Goal: Register for event/course

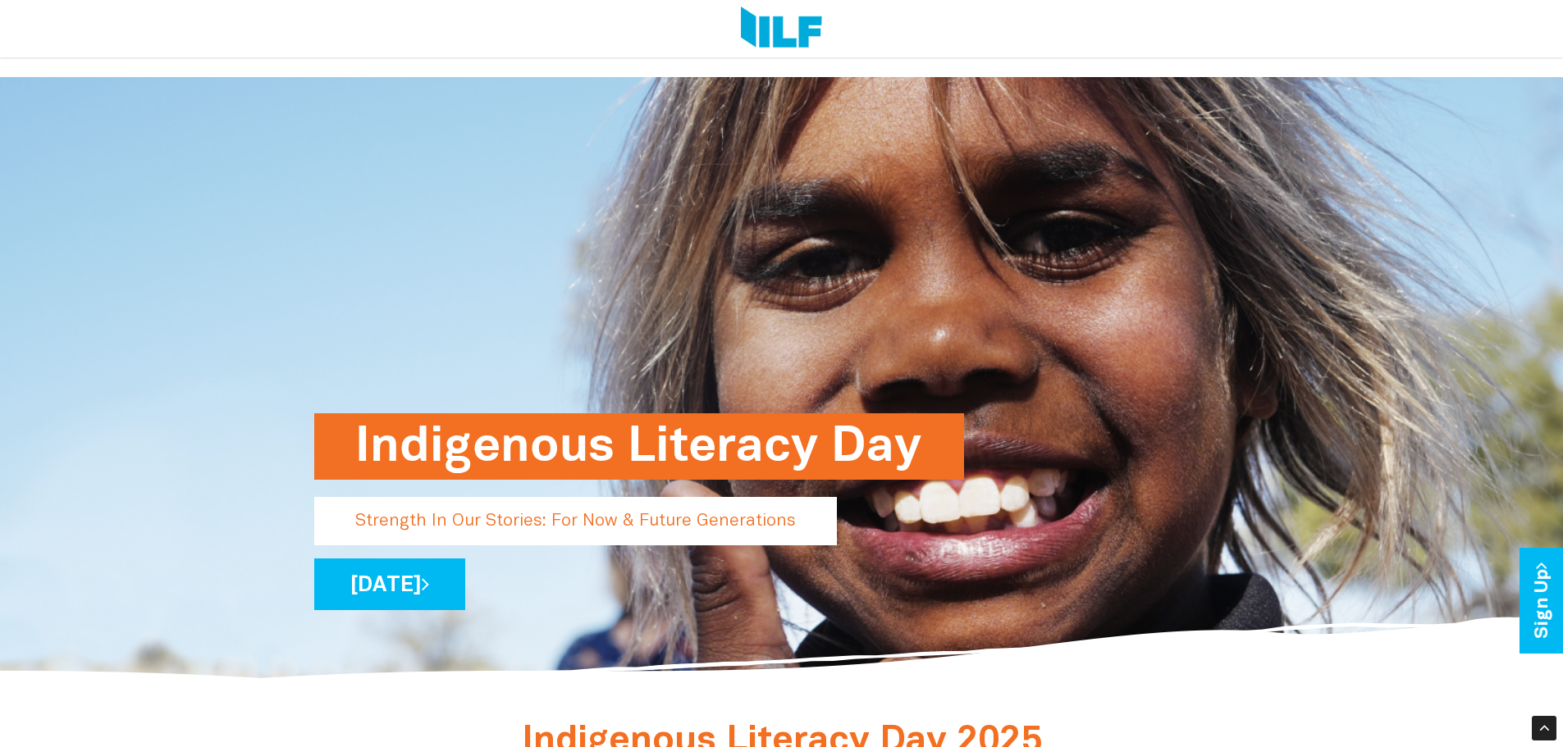
drag, startPoint x: 1020, startPoint y: 380, endPoint x: 1029, endPoint y: 123, distance: 256.9
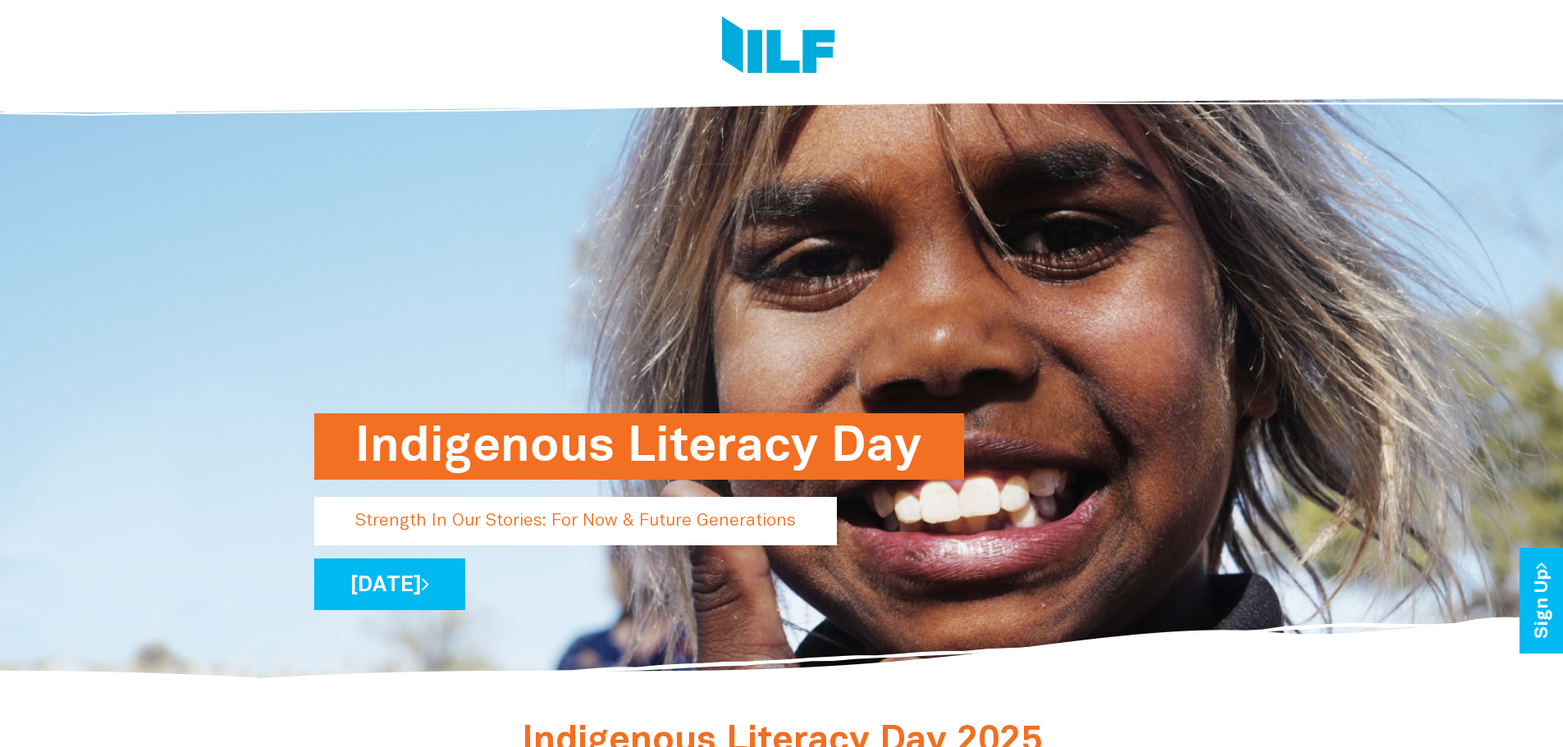
click at [1007, 41] on div at bounding box center [775, 49] width 947 height 98
click at [465, 593] on link "[DATE]" at bounding box center [389, 585] width 151 height 52
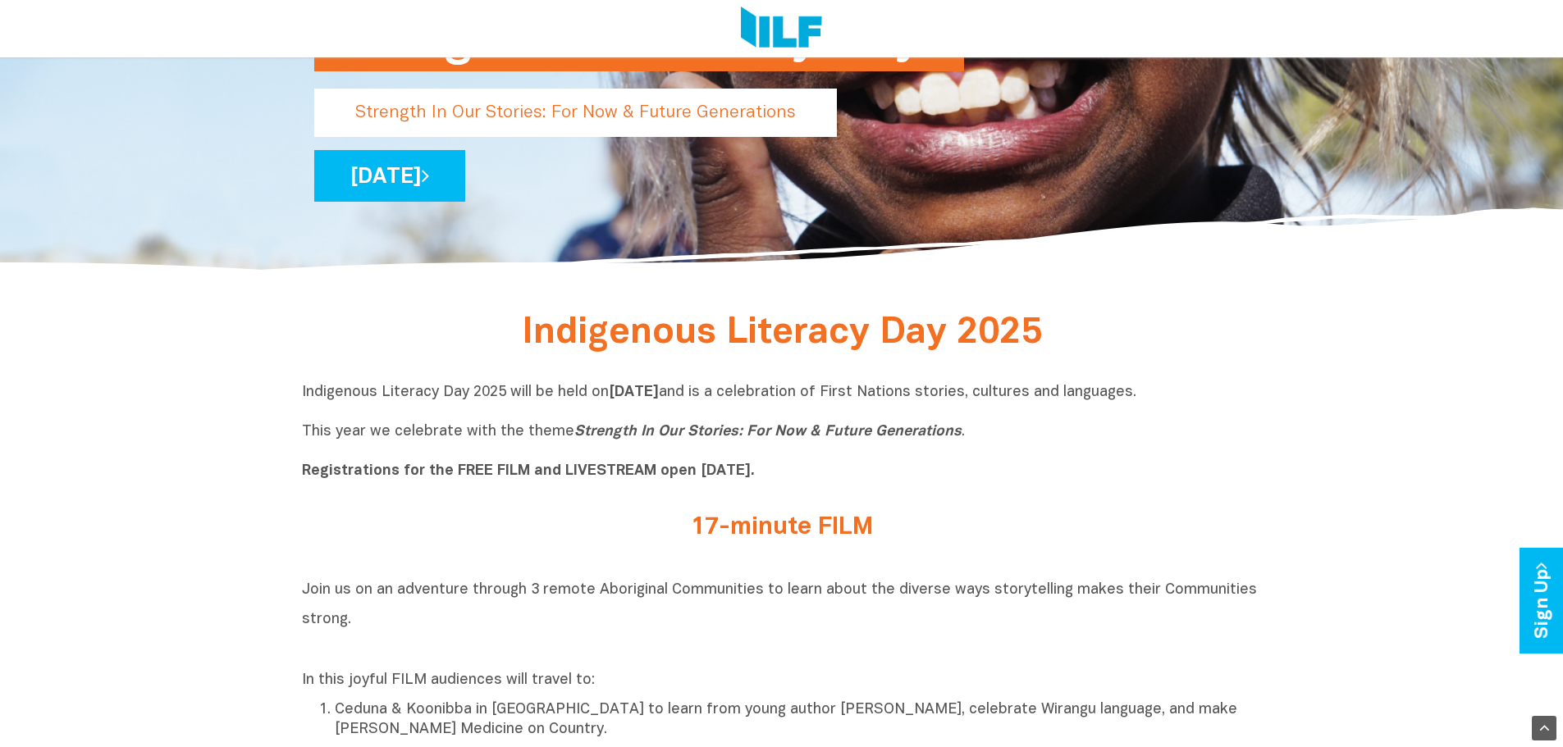
scroll to position [574, 0]
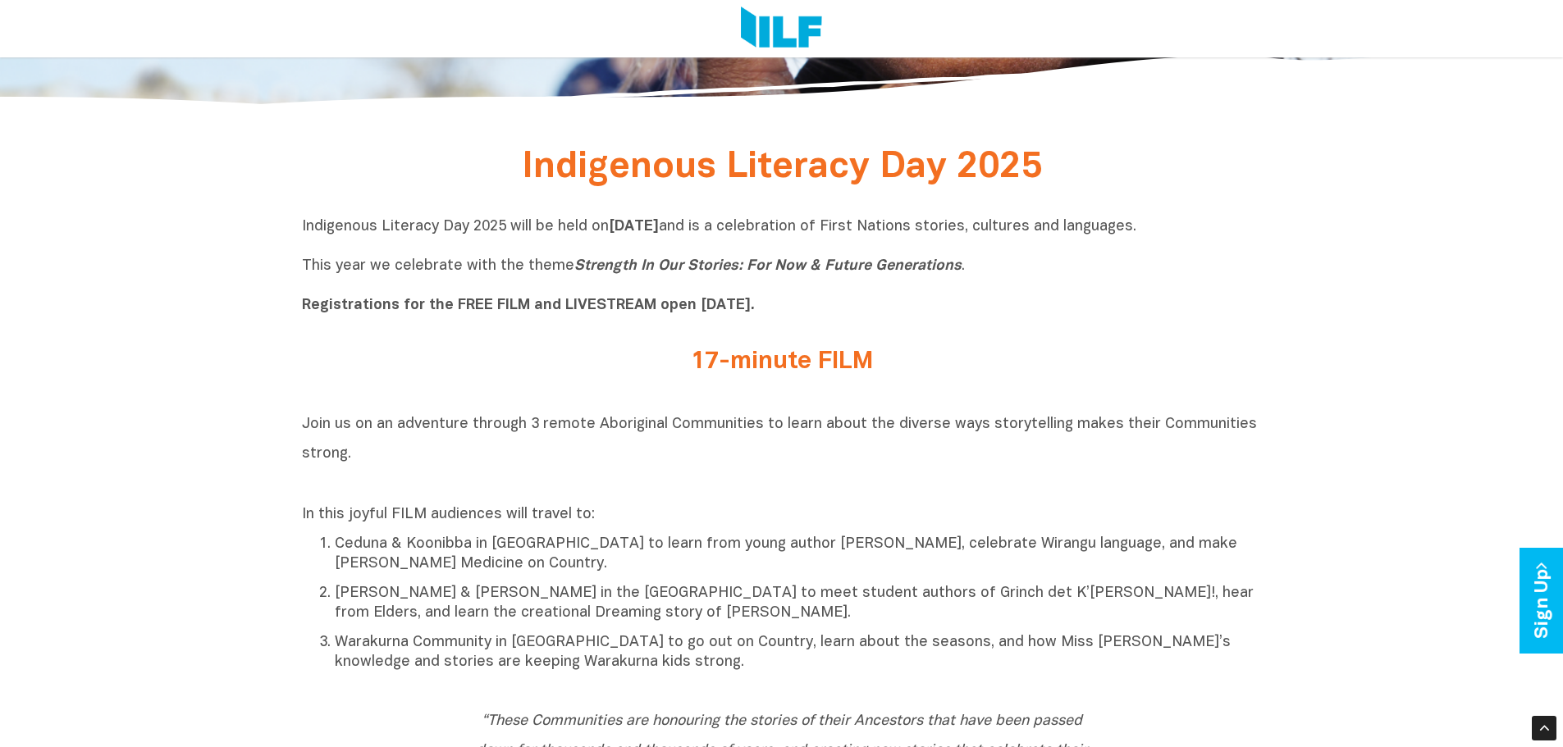
click at [519, 565] on p "Ceduna & Koonibba in [GEOGRAPHIC_DATA] to learn from young author [PERSON_NAME]…" at bounding box center [798, 554] width 927 height 39
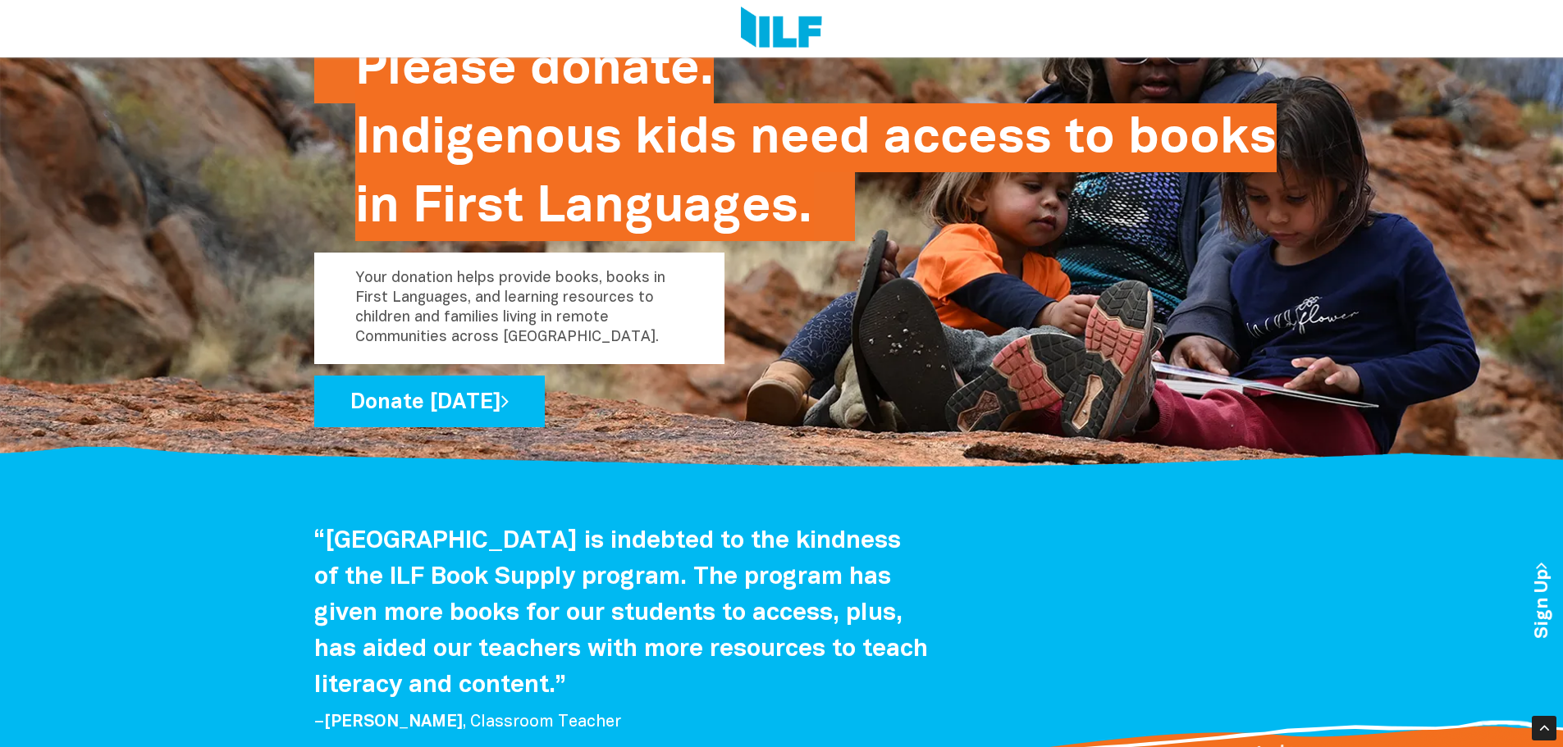
scroll to position [2871, 0]
